Goal: Task Accomplishment & Management: Complete application form

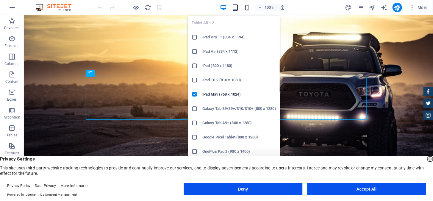
click at [236, 10] on icon "button" at bounding box center [235, 7] width 7 height 7
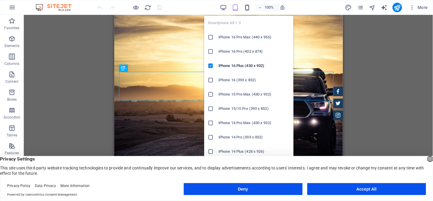
click at [247, 9] on icon "button" at bounding box center [247, 7] width 7 height 7
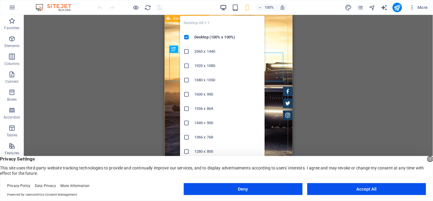
click at [224, 6] on icon "button" at bounding box center [223, 7] width 7 height 7
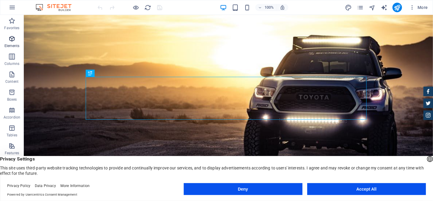
click at [12, 45] on p "Elements" at bounding box center [11, 45] width 15 height 5
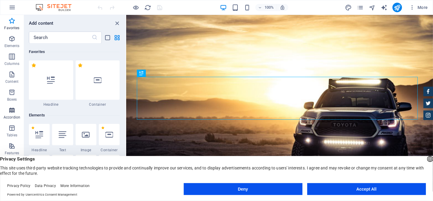
click at [12, 112] on icon "button" at bounding box center [11, 109] width 7 height 7
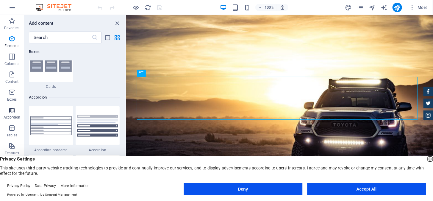
scroll to position [1899, 0]
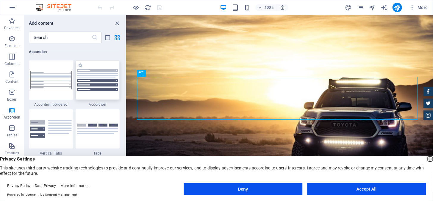
click at [89, 87] on img at bounding box center [97, 80] width 41 height 22
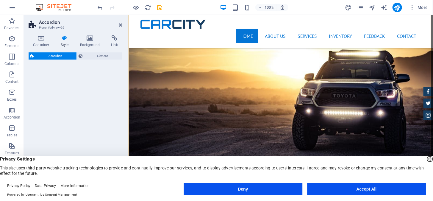
select select "rem"
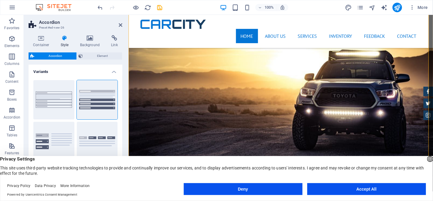
scroll to position [225, 0]
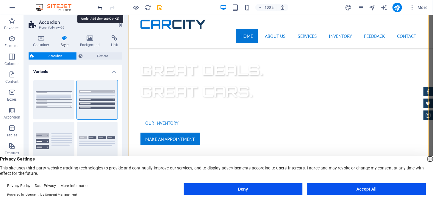
click at [101, 9] on icon "undo" at bounding box center [100, 7] width 7 height 7
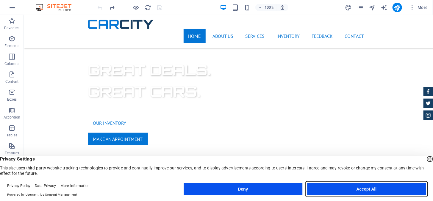
click at [362, 192] on button "Accept All" at bounding box center [366, 189] width 119 height 12
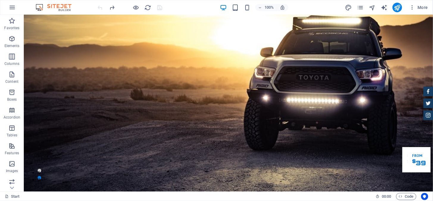
scroll to position [11, 0]
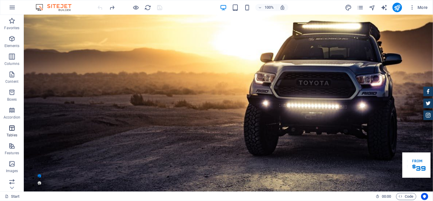
click at [15, 133] on p "Tables" at bounding box center [12, 135] width 11 height 5
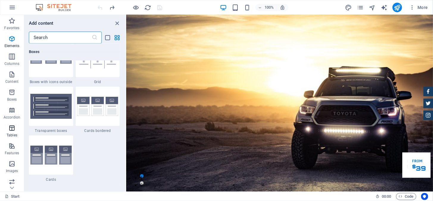
scroll to position [2060, 0]
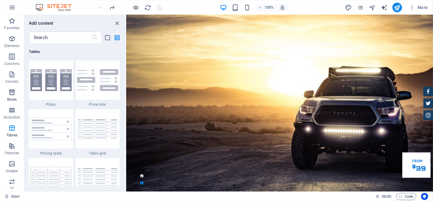
click at [13, 91] on icon "button" at bounding box center [11, 92] width 7 height 7
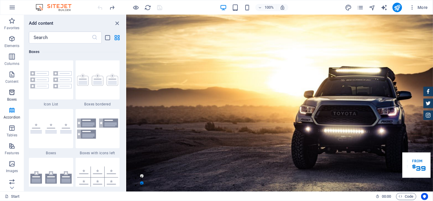
scroll to position [1640, 0]
click at [92, 83] on img at bounding box center [97, 80] width 41 height 12
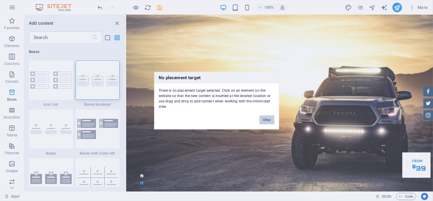
click at [266, 117] on button "Okay" at bounding box center [266, 119] width 15 height 9
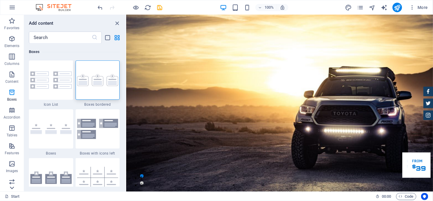
click at [12, 187] on icon at bounding box center [12, 187] width 8 height 8
click at [12, 187] on div "Favorites Elements Columns Content Boxes Accordion Tables Features Images Slide…" at bounding box center [12, 103] width 24 height 176
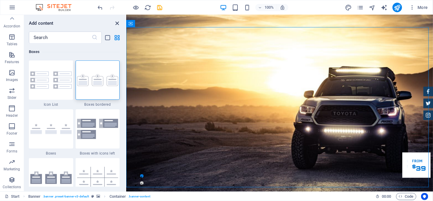
click at [117, 23] on icon "close panel" at bounding box center [117, 23] width 7 height 7
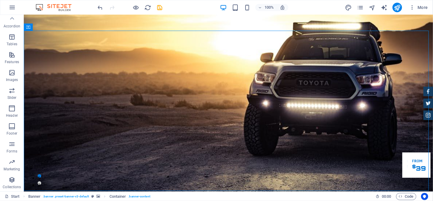
scroll to position [0, 0]
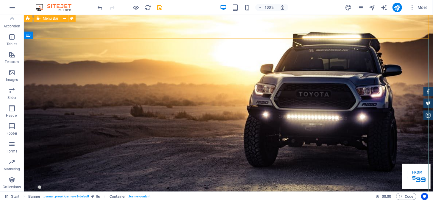
click at [50, 19] on span "Menu Bar" at bounding box center [50, 19] width 15 height 4
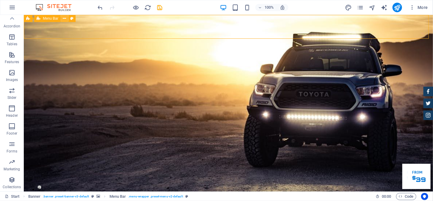
click at [64, 18] on icon at bounding box center [64, 18] width 3 height 6
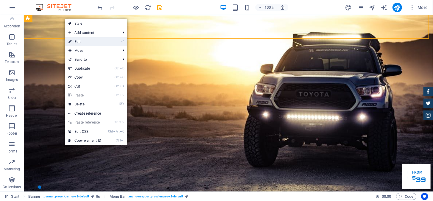
click at [88, 40] on link "⏎ Edit" at bounding box center [85, 41] width 40 height 9
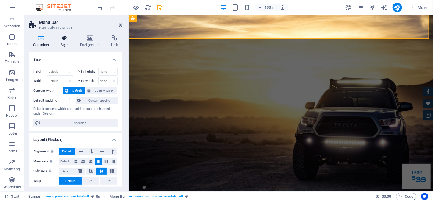
click at [68, 36] on icon at bounding box center [64, 38] width 17 height 6
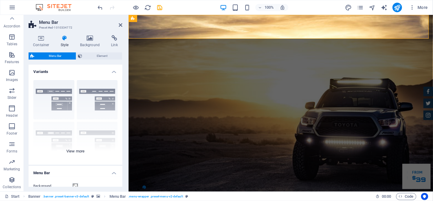
click at [105, 104] on div "Border Centered Default Fixed Loki Trigger Wide XXL" at bounding box center [76, 119] width 94 height 89
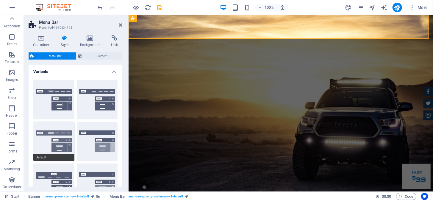
click at [65, 143] on button "Default" at bounding box center [53, 141] width 41 height 39
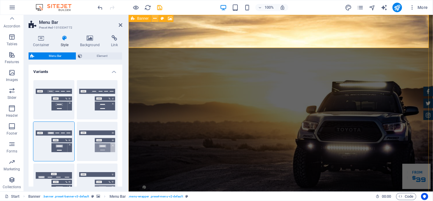
click at [157, 20] on button at bounding box center [154, 18] width 7 height 7
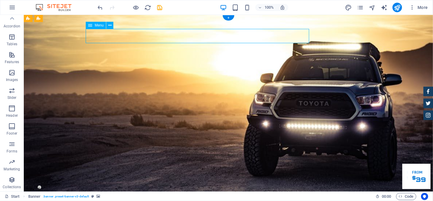
drag, startPoint x: 248, startPoint y: 37, endPoint x: 144, endPoint y: 37, distance: 104.7
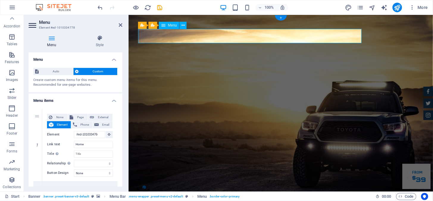
click at [103, 38] on icon at bounding box center [99, 38] width 45 height 6
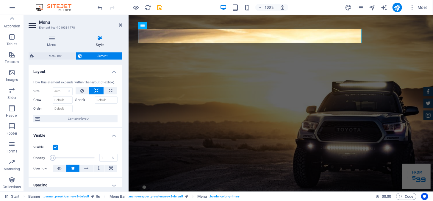
drag, startPoint x: 93, startPoint y: 156, endPoint x: 42, endPoint y: 156, distance: 51.4
click at [42, 156] on div "Opacity 1 %" at bounding box center [75, 157] width 84 height 9
type input "100"
drag, startPoint x: 52, startPoint y: 156, endPoint x: 95, endPoint y: 156, distance: 43.4
click at [95, 156] on span at bounding box center [94, 158] width 6 height 6
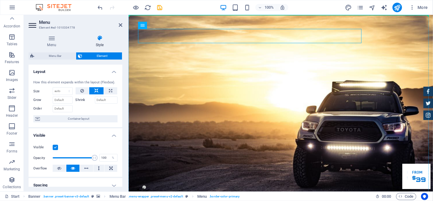
drag, startPoint x: 310, startPoint y: 31, endPoint x: 356, endPoint y: 19, distance: 47.2
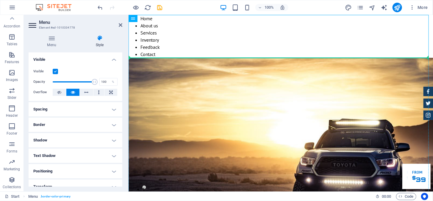
drag, startPoint x: 262, startPoint y: 35, endPoint x: 225, endPoint y: 70, distance: 51.7
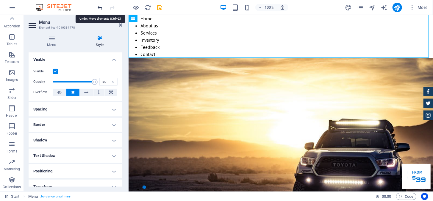
click at [99, 7] on icon "undo" at bounding box center [100, 7] width 7 height 7
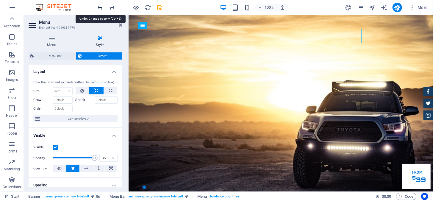
click at [99, 7] on icon "undo" at bounding box center [100, 7] width 7 height 7
click at [100, 8] on icon "undo" at bounding box center [100, 7] width 7 height 7
click at [100, 8] on div at bounding box center [130, 8] width 67 height 10
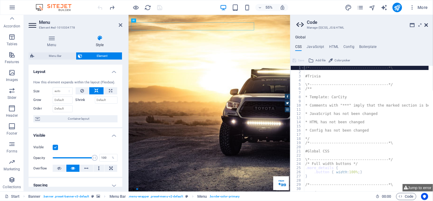
click at [427, 26] on icon at bounding box center [426, 25] width 4 height 5
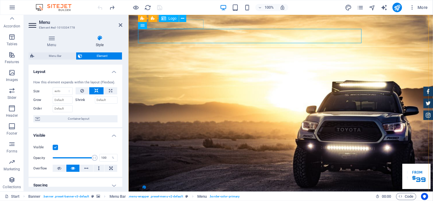
select select "px"
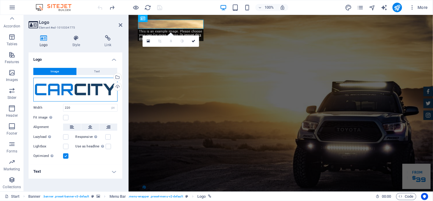
click at [87, 90] on div "Drag files here, click to choose files or select files from Files or our free s…" at bounding box center [75, 90] width 84 height 24
click at [87, 90] on body "[DOMAIN_NAME] Start Favorites Elements Columns Content Boxes Accordion Tables F…" at bounding box center [216, 100] width 433 height 201
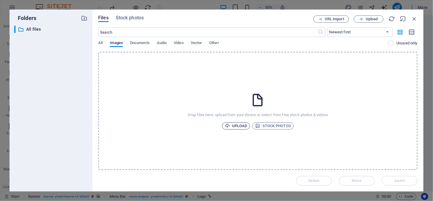
click at [243, 124] on span "Upload" at bounding box center [236, 125] width 23 height 7
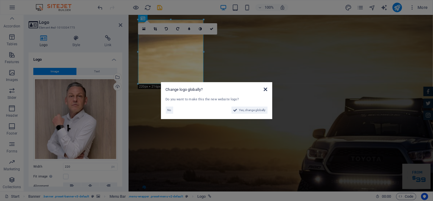
click at [266, 90] on icon at bounding box center [265, 89] width 4 height 5
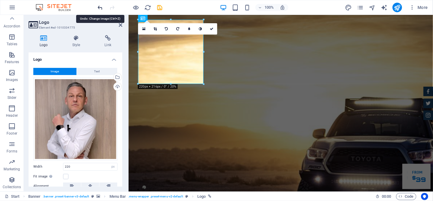
click at [101, 7] on icon "undo" at bounding box center [100, 7] width 7 height 7
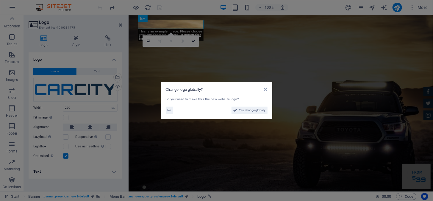
click at [101, 7] on aside "Change logo globally? Do you want to make this the new website logo? No Yes, ch…" at bounding box center [216, 100] width 433 height 201
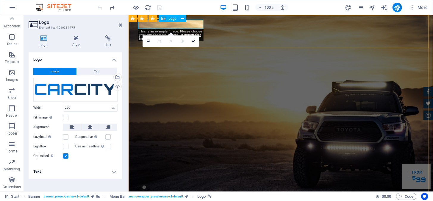
click at [173, 18] on span "Logo" at bounding box center [172, 19] width 8 height 4
click at [59, 71] on span "Image" at bounding box center [55, 71] width 8 height 7
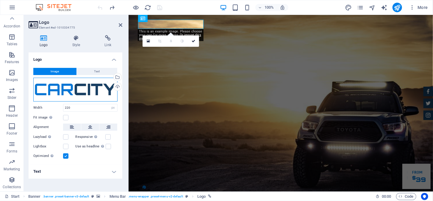
click at [77, 90] on div "Drag files here, click to choose files or select files from Files or our free s…" at bounding box center [75, 90] width 84 height 24
click at [77, 90] on body "[DOMAIN_NAME] Start Favorites Elements Columns Content Boxes Accordion Tables F…" at bounding box center [216, 100] width 433 height 201
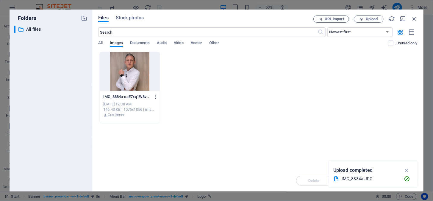
click at [125, 72] on div at bounding box center [130, 71] width 60 height 39
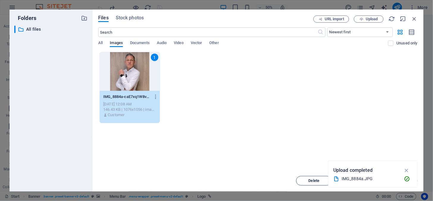
click at [315, 179] on span "Delete" at bounding box center [313, 181] width 11 height 4
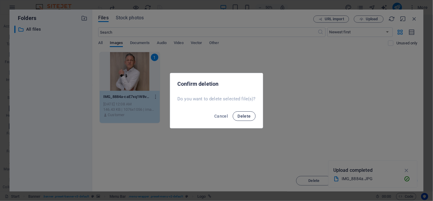
click at [247, 120] on button "Delete" at bounding box center [244, 116] width 23 height 10
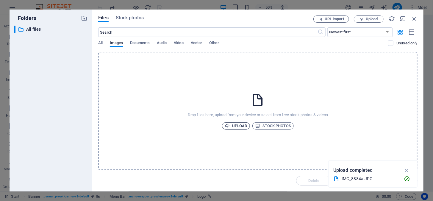
click at [241, 123] on span "Upload" at bounding box center [236, 125] width 23 height 7
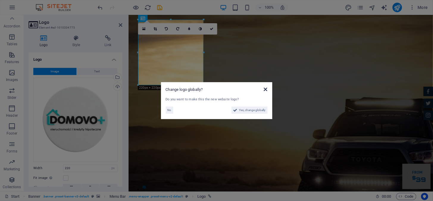
click at [264, 88] on icon at bounding box center [265, 89] width 4 height 5
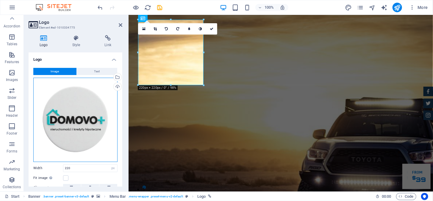
click at [87, 115] on div "Drag files here, click to choose files or select files from Files or our free s…" at bounding box center [75, 120] width 84 height 84
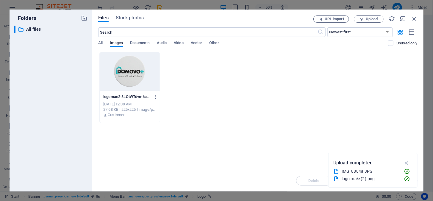
click at [142, 80] on div at bounding box center [130, 71] width 60 height 39
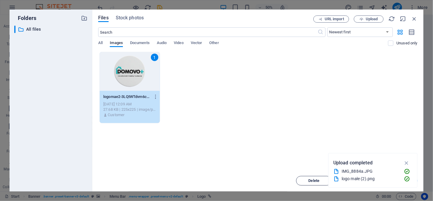
click at [310, 179] on span "Delete" at bounding box center [313, 181] width 11 height 4
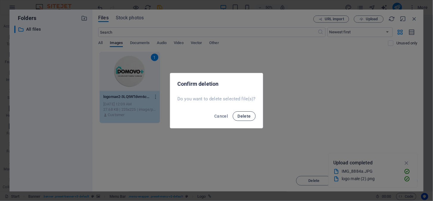
click at [247, 118] on button "Delete" at bounding box center [244, 116] width 23 height 10
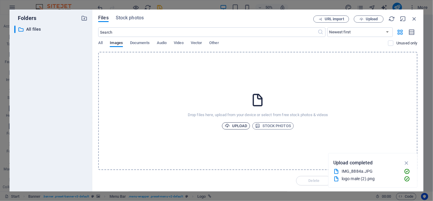
click at [240, 125] on span "Upload" at bounding box center [236, 125] width 23 height 7
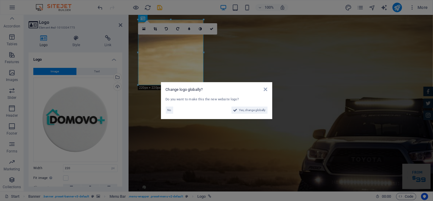
click at [267, 89] on icon at bounding box center [265, 89] width 4 height 5
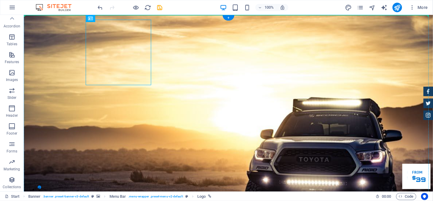
drag, startPoint x: 121, startPoint y: 48, endPoint x: 68, endPoint y: 79, distance: 61.4
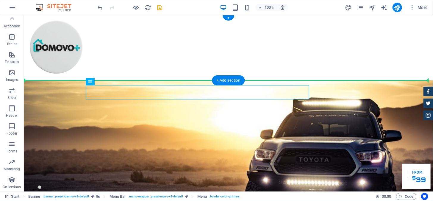
drag, startPoint x: 96, startPoint y: 90, endPoint x: 107, endPoint y: 56, distance: 36.7
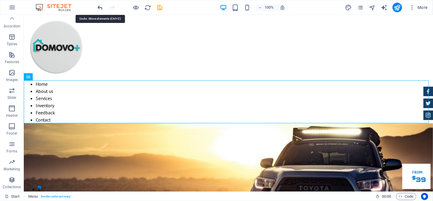
click at [101, 8] on icon "undo" at bounding box center [100, 7] width 7 height 7
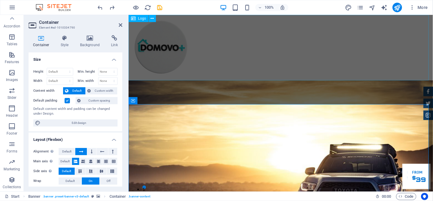
click at [294, 52] on div at bounding box center [280, 47] width 304 height 65
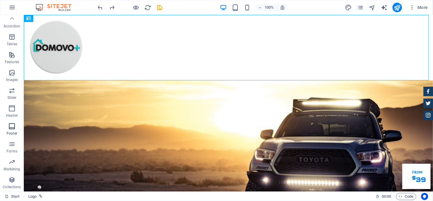
click at [15, 125] on icon "button" at bounding box center [11, 126] width 7 height 7
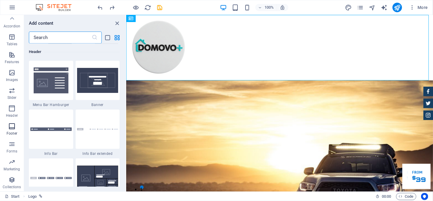
scroll to position [3937, 0]
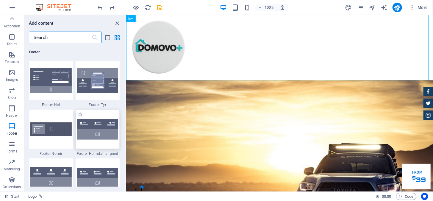
click at [79, 132] on img at bounding box center [97, 129] width 41 height 21
click at [126, 132] on div "Drag here to replace the existing content. Press “Ctrl” if you want to create a…" at bounding box center [279, 103] width 307 height 176
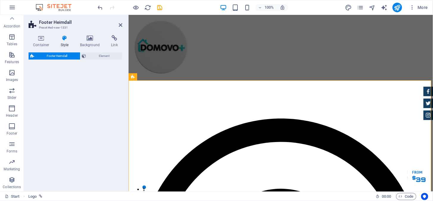
select select "rem"
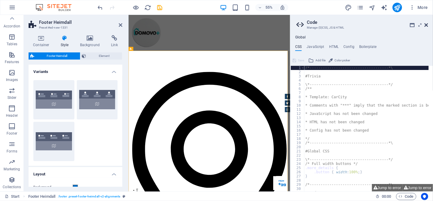
click at [424, 24] on icon at bounding box center [426, 25] width 4 height 5
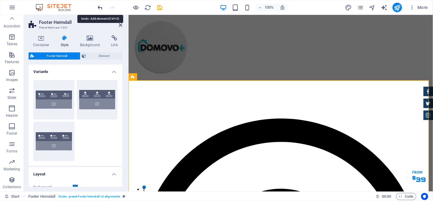
click at [102, 9] on icon "undo" at bounding box center [100, 7] width 7 height 7
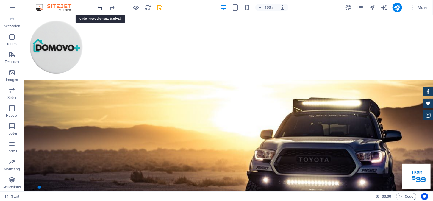
click at [102, 9] on icon "undo" at bounding box center [100, 7] width 7 height 7
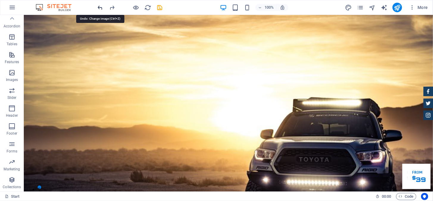
click at [102, 9] on icon "undo" at bounding box center [100, 7] width 7 height 7
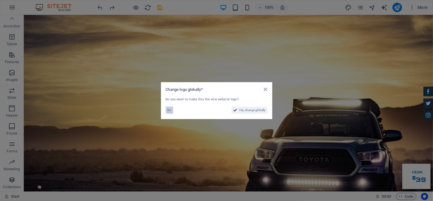
click at [169, 110] on span "No" at bounding box center [169, 109] width 4 height 7
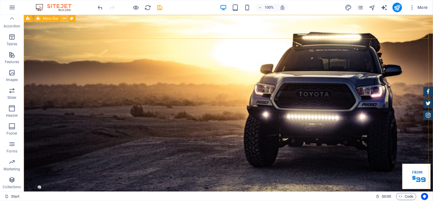
click at [66, 19] on icon at bounding box center [64, 18] width 3 height 6
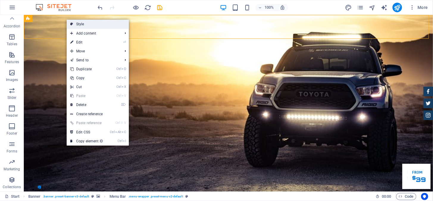
click at [77, 24] on link "Style" at bounding box center [98, 24] width 62 height 9
select select "rem"
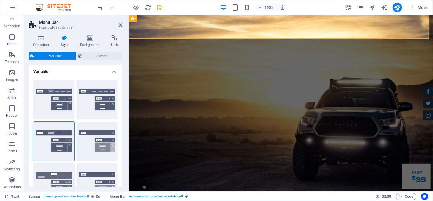
click at [59, 175] on button "Loki" at bounding box center [53, 182] width 41 height 39
type input "0"
select select "DISABLED_OPTION_VALUE"
type input "2"
type input "1"
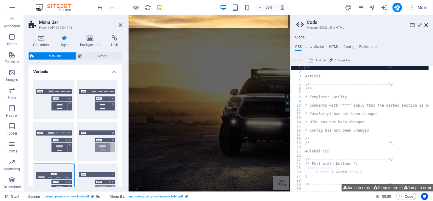
click at [426, 25] on icon at bounding box center [426, 25] width 4 height 5
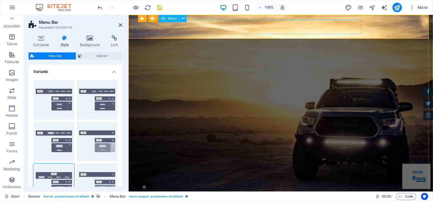
drag, startPoint x: 350, startPoint y: 26, endPoint x: 358, endPoint y: 45, distance: 20.8
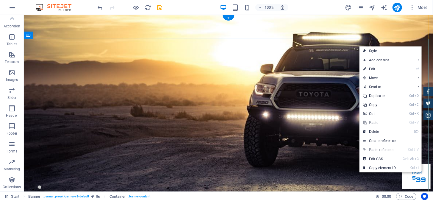
click at [230, 17] on div "+" at bounding box center [228, 17] width 12 height 5
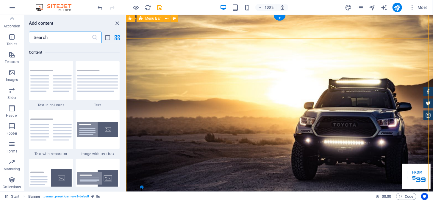
scroll to position [1040, 0]
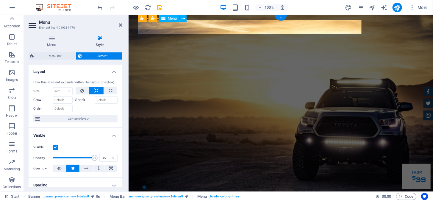
click at [12, 17] on icon at bounding box center [12, 18] width 8 height 8
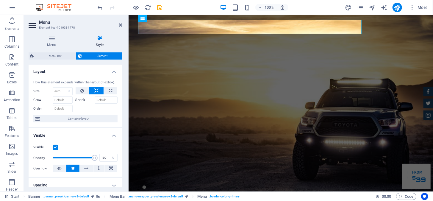
scroll to position [0, 0]
click at [12, 17] on icon at bounding box center [12, 18] width 8 height 8
click at [12, 17] on div "Favorites Elements Columns Content Boxes Accordion Tables Features Images Slide…" at bounding box center [12, 103] width 24 height 176
click at [12, 17] on button "Favorites" at bounding box center [12, 24] width 24 height 18
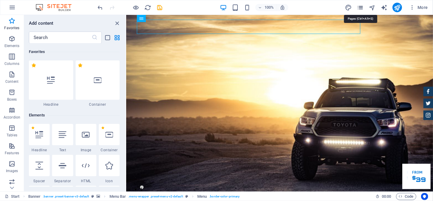
click at [360, 8] on icon "pages" at bounding box center [360, 7] width 7 height 7
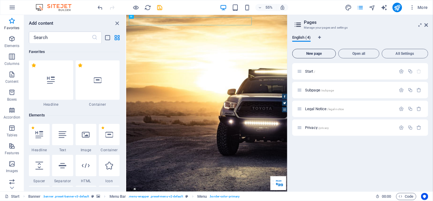
click at [320, 55] on span "New page" at bounding box center [314, 54] width 38 height 4
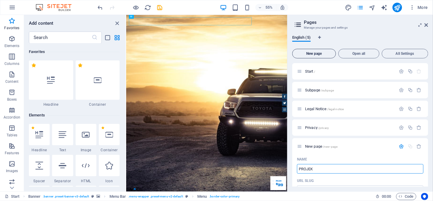
type input "PROJEK"
type input "/projek"
type input "PROJEKTY D"
type input "/projekty"
type input "PROJEKTY DO"
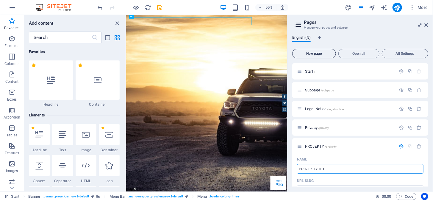
type input "/projekty-do"
type input "PROJEKTY DOMÓW"
type input "/projekty-domow"
type input "PROJEKTY DOMÓW"
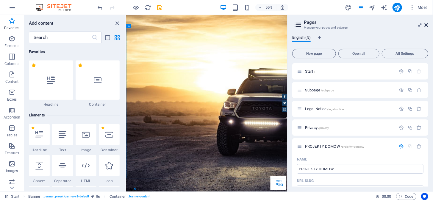
click at [426, 24] on icon at bounding box center [426, 25] width 4 height 5
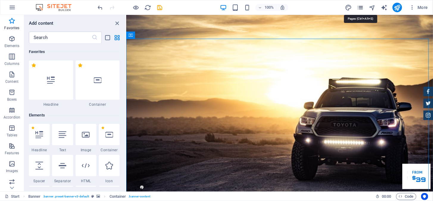
click at [361, 8] on icon "pages" at bounding box center [360, 7] width 7 height 7
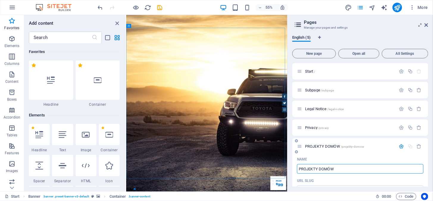
click at [337, 156] on div "Name" at bounding box center [360, 159] width 126 height 10
click at [346, 167] on input "PROJEKTY DOMÓW" at bounding box center [360, 169] width 126 height 10
type input "/"
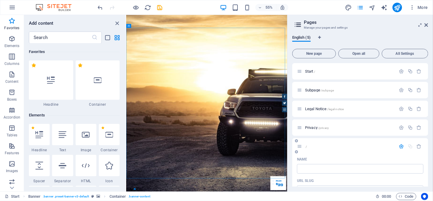
click at [325, 152] on div "/" at bounding box center [360, 146] width 136 height 16
click at [383, 8] on icon "text_generator" at bounding box center [383, 7] width 7 height 7
select select "English"
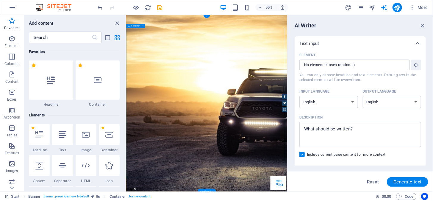
click at [421, 24] on icon "button" at bounding box center [422, 25] width 7 height 7
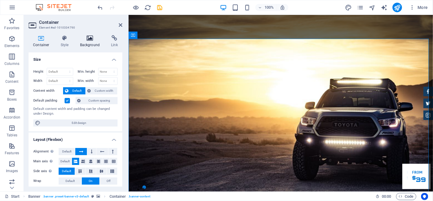
click at [92, 44] on h4 "Background" at bounding box center [91, 41] width 31 height 12
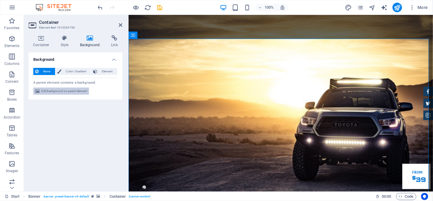
click at [69, 91] on span "Edit background on parent element" at bounding box center [64, 90] width 46 height 7
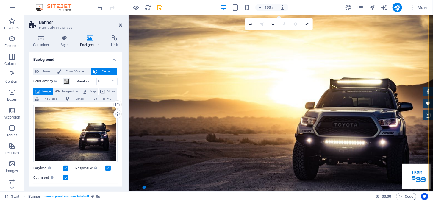
click at [43, 92] on span "Image" at bounding box center [47, 91] width 10 height 7
click at [82, 131] on div "Drag files here, click to choose files or select files from Files or our free s…" at bounding box center [75, 133] width 84 height 57
click at [82, 131] on body "[DOMAIN_NAME] Start Favorites Elements Columns Content Boxes Accordion Tables F…" at bounding box center [216, 100] width 433 height 201
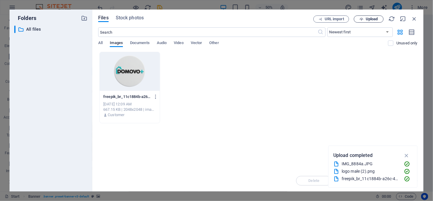
click at [371, 18] on span "Upload" at bounding box center [371, 19] width 12 height 4
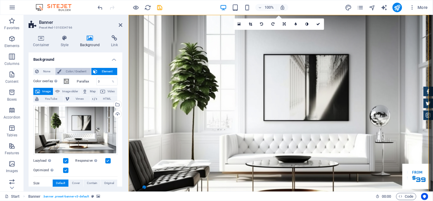
click at [81, 72] on span "Color / Gradient" at bounding box center [76, 71] width 26 height 7
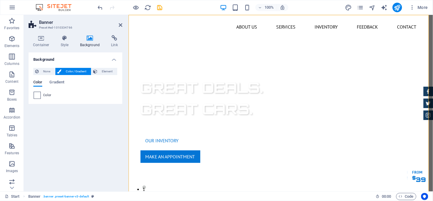
click at [39, 95] on span at bounding box center [37, 95] width 7 height 7
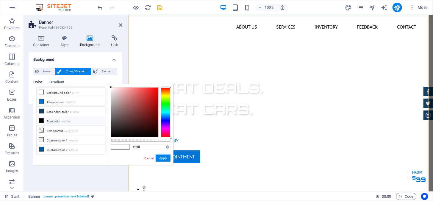
type input "#d41f1f"
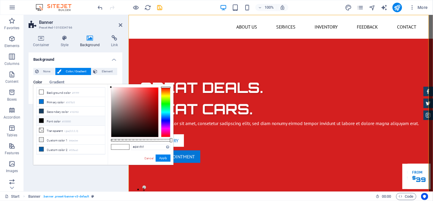
click at [151, 95] on div at bounding box center [134, 111] width 47 height 49
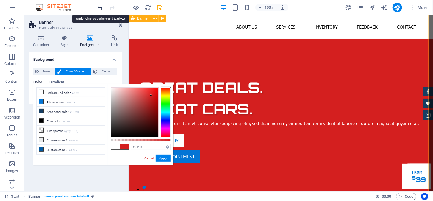
click at [99, 10] on icon "undo" at bounding box center [100, 7] width 7 height 7
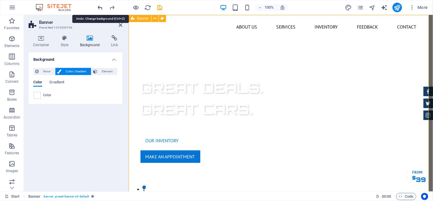
click at [99, 10] on icon "undo" at bounding box center [100, 7] width 7 height 7
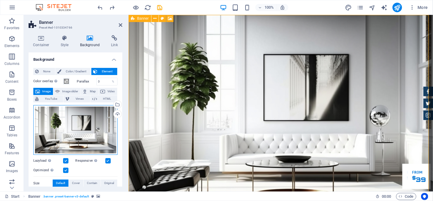
click at [79, 130] on div "Drag files here, click to choose files or select files from Files or our free s…" at bounding box center [75, 130] width 84 height 50
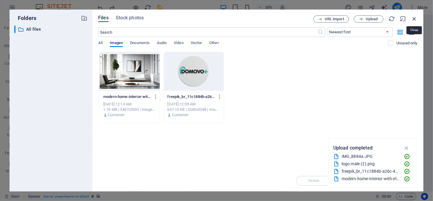
drag, startPoint x: 415, startPoint y: 18, endPoint x: 259, endPoint y: 9, distance: 156.1
click at [415, 18] on icon "button" at bounding box center [414, 18] width 7 height 7
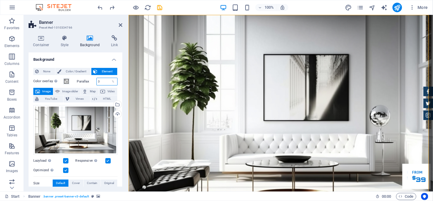
click at [101, 80] on input "0" at bounding box center [107, 81] width 21 height 7
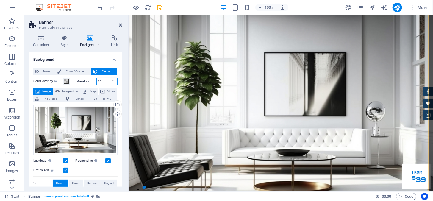
type input "3"
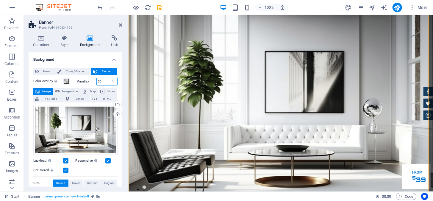
type input "5"
click at [67, 81] on span at bounding box center [66, 81] width 5 height 5
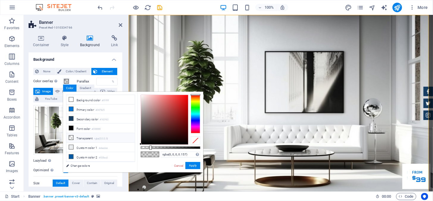
click at [73, 136] on span at bounding box center [71, 137] width 5 height 5
click at [72, 145] on icon at bounding box center [71, 147] width 4 height 4
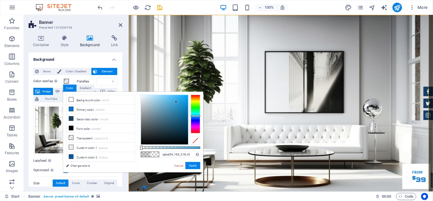
click at [176, 102] on div at bounding box center [164, 119] width 47 height 49
type input "rgba(14, 110, 158, 0)"
click at [183, 113] on div at bounding box center [164, 119] width 47 height 49
click at [196, 164] on button "Apply" at bounding box center [192, 165] width 15 height 7
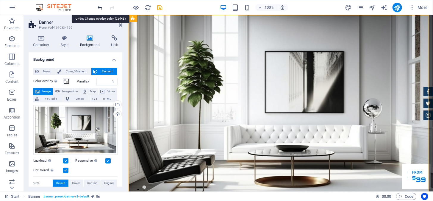
click at [98, 7] on icon "undo" at bounding box center [100, 7] width 7 height 7
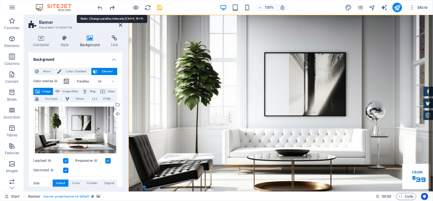
click at [110, 8] on icon "redo" at bounding box center [112, 7] width 7 height 7
type input "50"
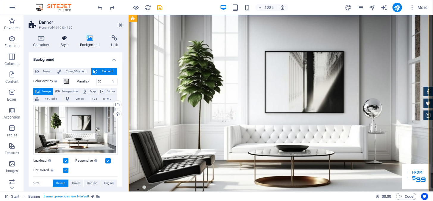
click at [68, 40] on icon at bounding box center [64, 38] width 17 height 6
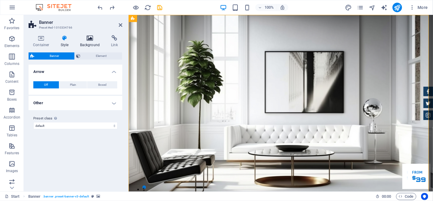
click at [89, 40] on icon at bounding box center [90, 38] width 29 height 6
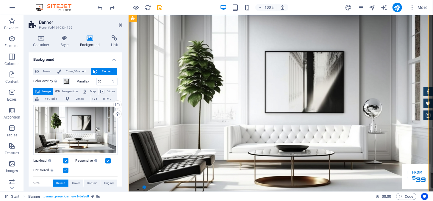
drag, startPoint x: 121, startPoint y: 116, endPoint x: 123, endPoint y: 136, distance: 19.5
click at [123, 136] on div "Container Style Background Link Size Height Default px rem % vh vw Min. height …" at bounding box center [75, 110] width 103 height 161
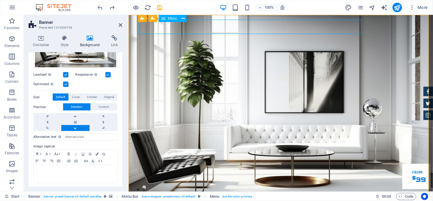
click at [134, 20] on icon at bounding box center [133, 18] width 4 height 7
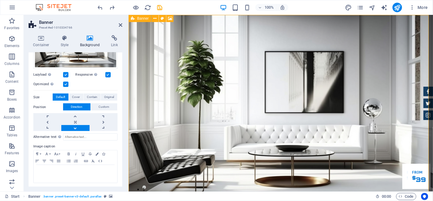
click at [142, 20] on span "Banner" at bounding box center [143, 19] width 12 height 4
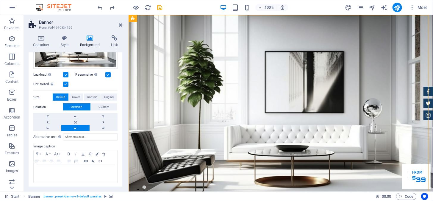
drag, startPoint x: 270, startPoint y: 35, endPoint x: 148, endPoint y: 32, distance: 122.2
click at [131, 19] on icon at bounding box center [133, 18] width 4 height 7
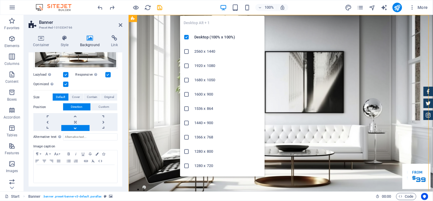
click at [227, 9] on span "button" at bounding box center [222, 7] width 7 height 7
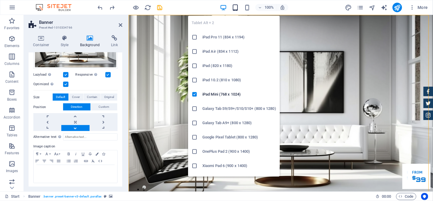
click at [236, 8] on icon "button" at bounding box center [235, 7] width 7 height 7
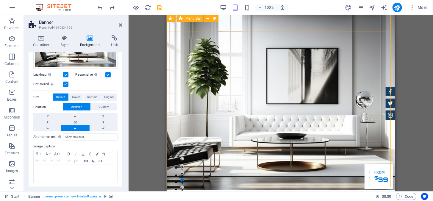
click at [381, 189] on div "Home About us Services Inventory Feedback Contact Menu" at bounding box center [280, 201] width 228 height 24
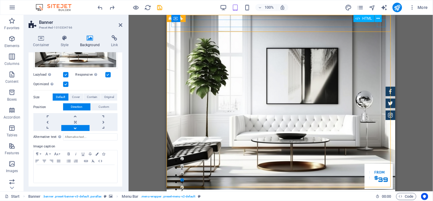
click at [380, 200] on div "Menu" at bounding box center [280, 204] width 219 height 7
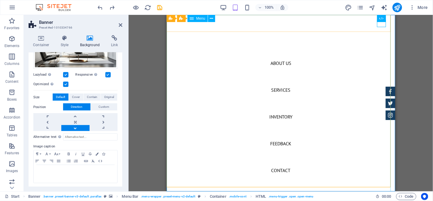
click at [284, 90] on nav "Home About us Services Inventory Feedback Contact" at bounding box center [280, 103] width 228 height 176
click at [280, 88] on nav "Home About us Services Inventory Feedback Contact" at bounding box center [280, 103] width 228 height 176
click at [282, 113] on nav "Home About us Services Inventory Feedback Contact" at bounding box center [280, 103] width 228 height 176
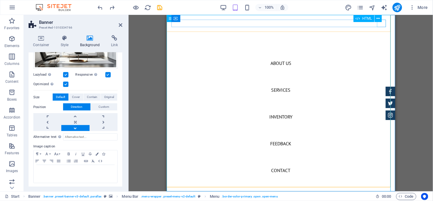
click at [180, 200] on div "Menu" at bounding box center [175, 204] width 9 height 7
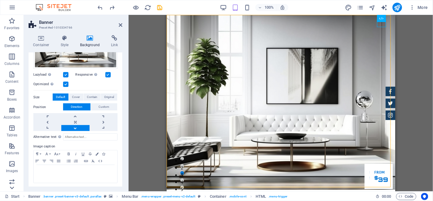
click at [13, 189] on icon at bounding box center [12, 187] width 8 height 8
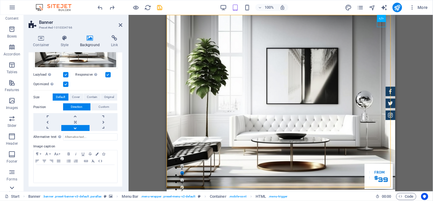
scroll to position [91, 0]
click at [13, 189] on icon at bounding box center [12, 187] width 8 height 8
click at [13, 189] on div "Favorites Elements Columns Content Boxes Accordion Tables Features Images Slide…" at bounding box center [12, 103] width 24 height 176
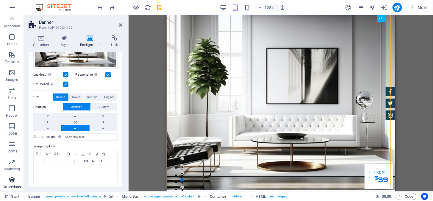
click at [13, 189] on p "Collections" at bounding box center [12, 186] width 18 height 5
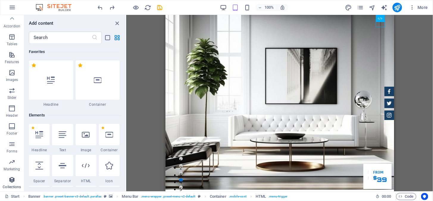
scroll to position [5444, 0]
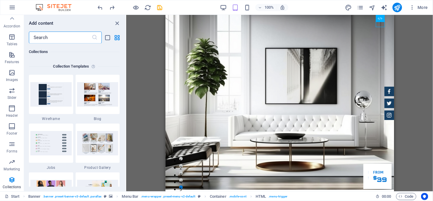
click at [69, 34] on input "text" at bounding box center [60, 38] width 63 height 12
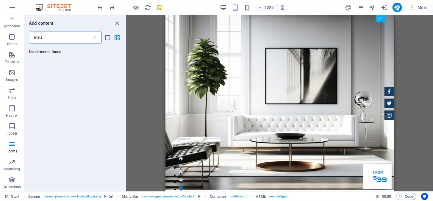
scroll to position [0, 0]
type input "B"
type input "M"
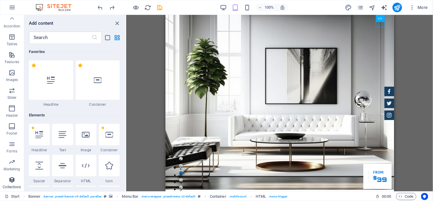
click at [12, 181] on icon "button" at bounding box center [11, 179] width 7 height 7
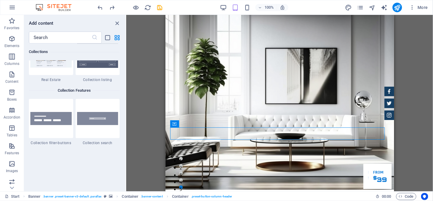
scroll to position [5588, 0]
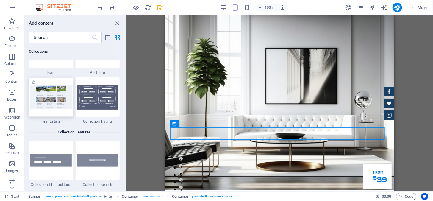
click at [52, 109] on div at bounding box center [51, 96] width 44 height 39
click at [51, 92] on img at bounding box center [50, 97] width 41 height 24
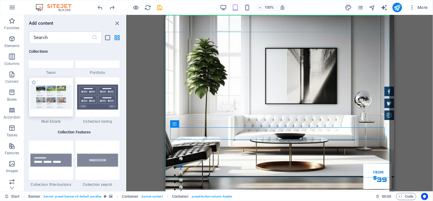
click at [58, 99] on img at bounding box center [50, 97] width 41 height 24
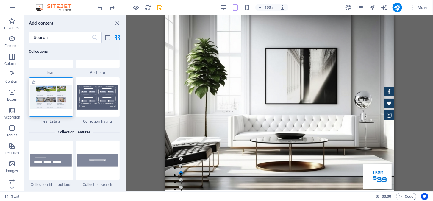
click at [44, 95] on img at bounding box center [50, 97] width 41 height 24
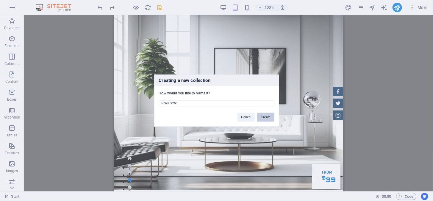
click at [266, 116] on button "Create" at bounding box center [265, 116] width 17 height 9
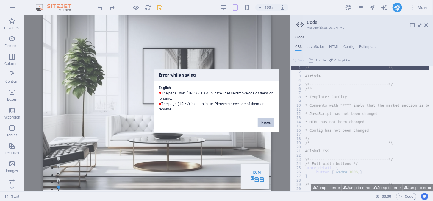
click at [263, 122] on button "Pages" at bounding box center [266, 122] width 16 height 9
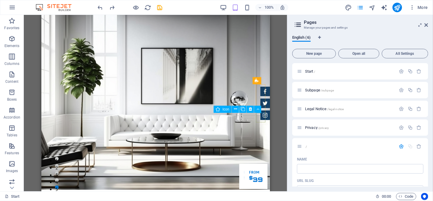
scroll to position [251, 0]
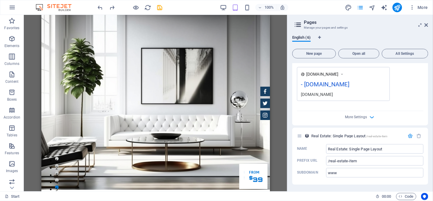
click at [428, 23] on aside "Pages Manage your pages and settings English (6) New page Open all All Settings…" at bounding box center [360, 103] width 146 height 176
click at [425, 25] on icon at bounding box center [426, 25] width 4 height 5
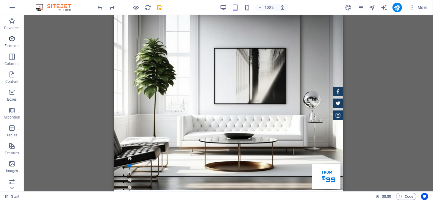
click at [13, 40] on icon "button" at bounding box center [11, 38] width 7 height 7
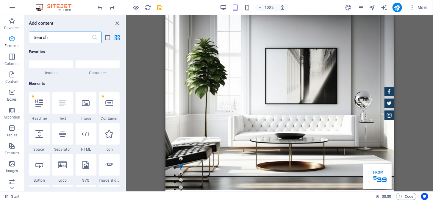
scroll to position [63, 0]
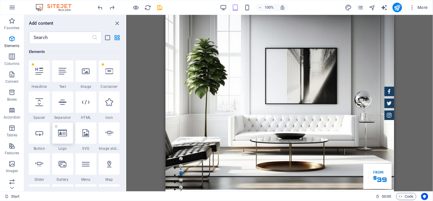
click at [61, 134] on icon at bounding box center [62, 133] width 9 height 8
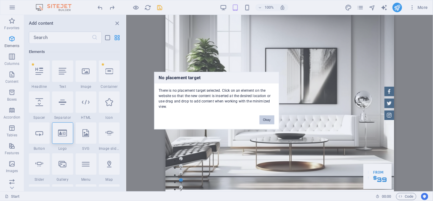
click at [271, 118] on button "Okay" at bounding box center [266, 119] width 15 height 9
